Goal: Find specific page/section: Find specific page/section

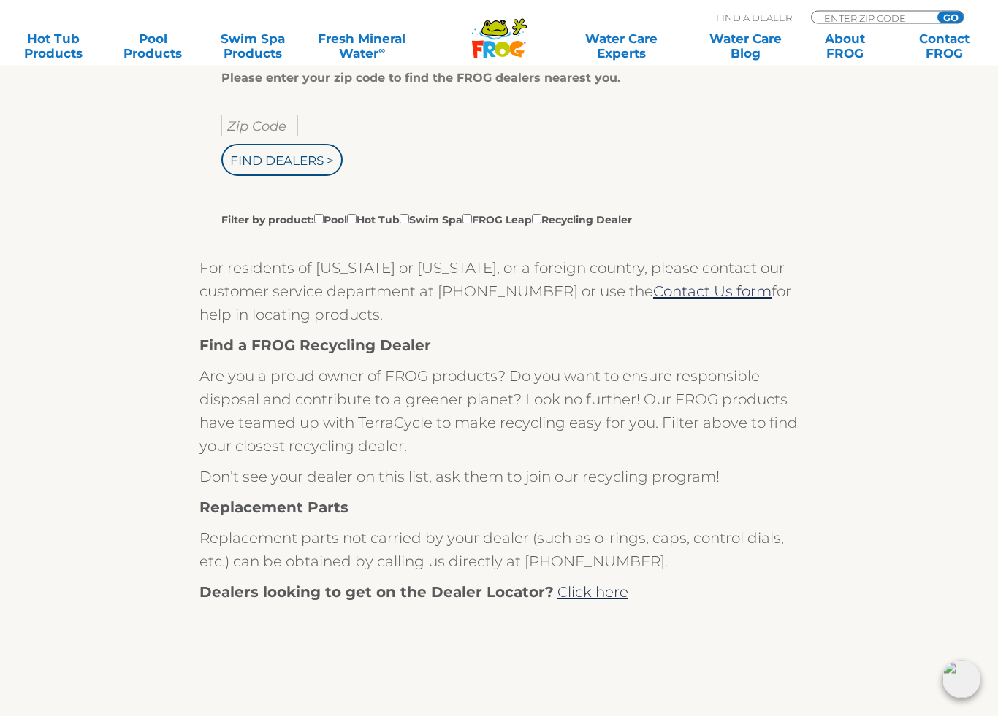
scroll to position [333, 0]
click at [579, 220] on label "Filter by product: Pool Hot Tub Swim Spa FROG Leap Recycling Dealer" at bounding box center [426, 218] width 410 height 16
click at [324, 220] on input "Filter by product: Pool Hot Tub Swim Spa FROG Leap Recycling Dealer" at bounding box center [318, 217] width 9 height 9
checkbox input "true"
click at [541, 223] on input "Filter by product: Pool Hot Tub Swim Spa FROG Leap Recycling Dealer" at bounding box center [536, 217] width 9 height 9
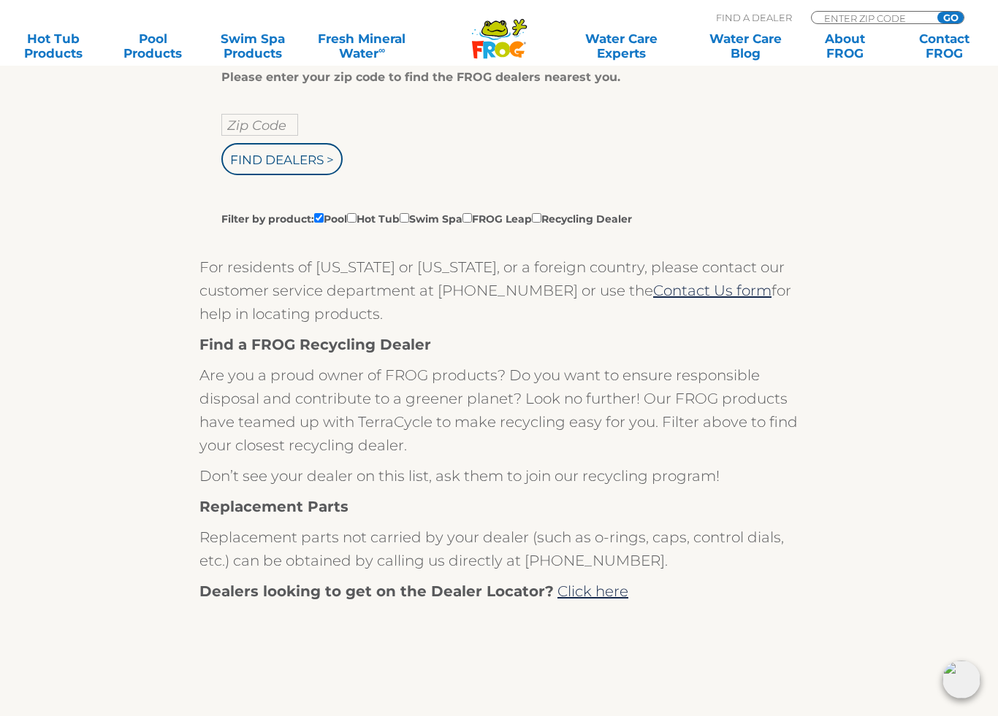
checkbox input "true"
click at [356, 218] on input "Filter by product: Pool Hot Tub Swim Spa FROG Leap Recycling Dealer" at bounding box center [351, 217] width 9 height 9
checkbox input "true"
click at [324, 216] on input "Filter by product: Pool Hot Tub Swim Spa FROG Leap Recycling Dealer" at bounding box center [318, 217] width 9 height 9
checkbox input "false"
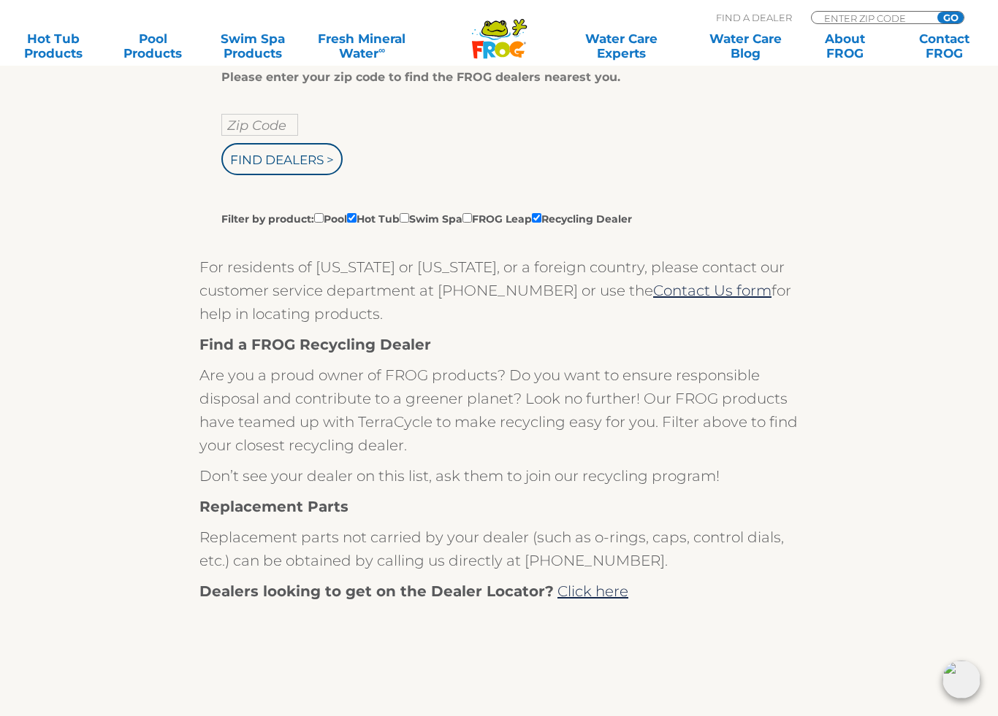
click at [258, 123] on input "Zip Code" at bounding box center [259, 125] width 77 height 22
type input "13066"
click at [312, 151] on input "Find Dealers >" at bounding box center [281, 159] width 121 height 32
